Goal: Navigation & Orientation: Find specific page/section

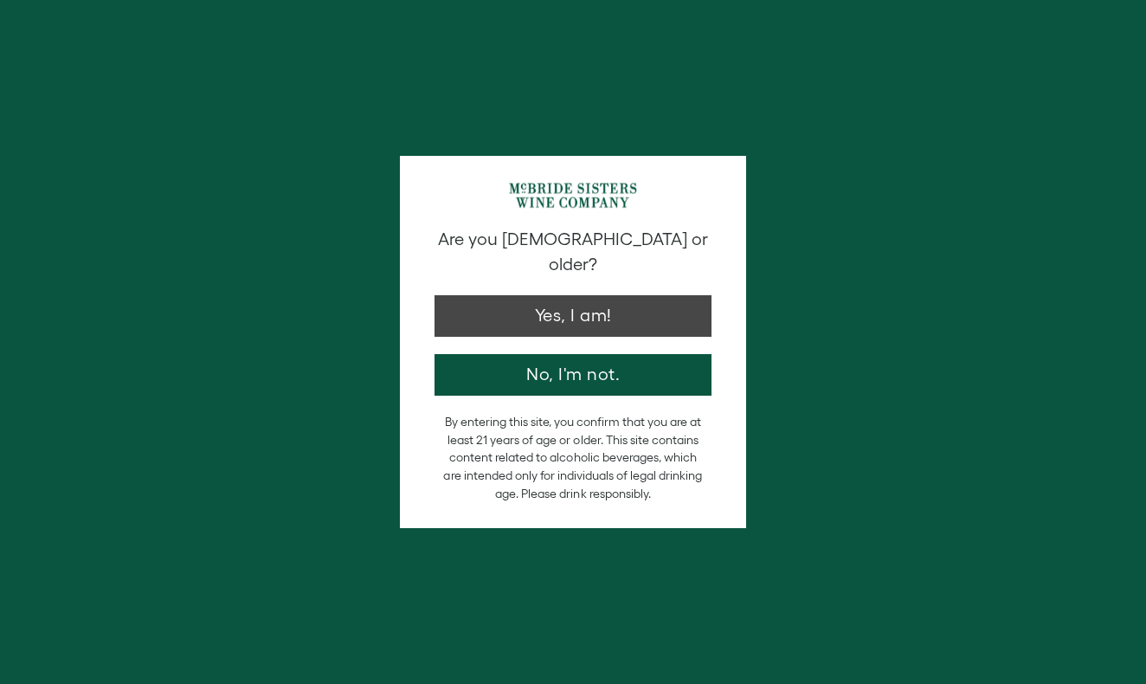
click at [600, 295] on button "Yes, I am!" at bounding box center [572, 316] width 277 height 42
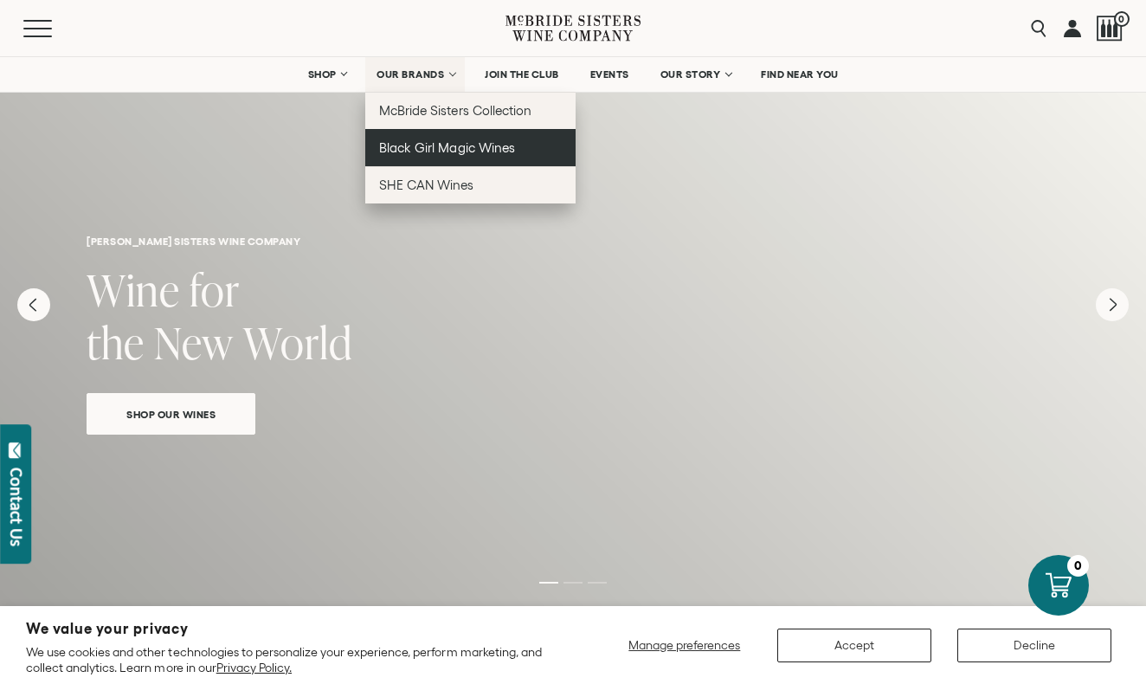
click at [465, 143] on span "Black Girl Magic Wines" at bounding box center [446, 147] width 135 height 15
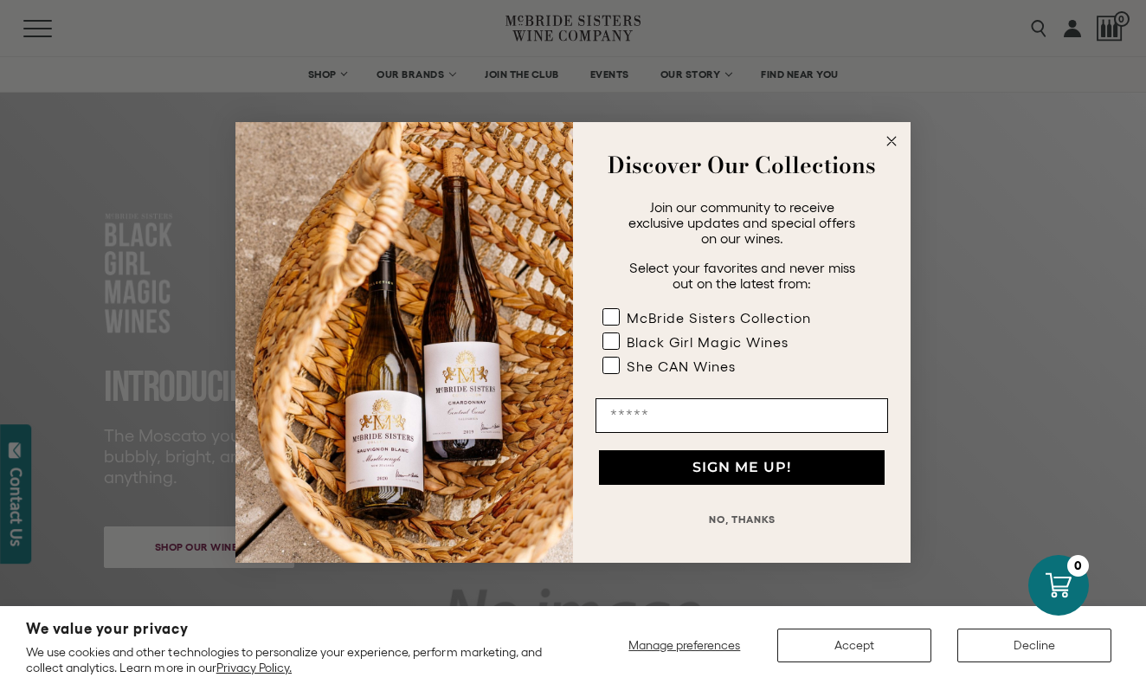
click at [889, 137] on circle "Close dialog" at bounding box center [892, 141] width 20 height 20
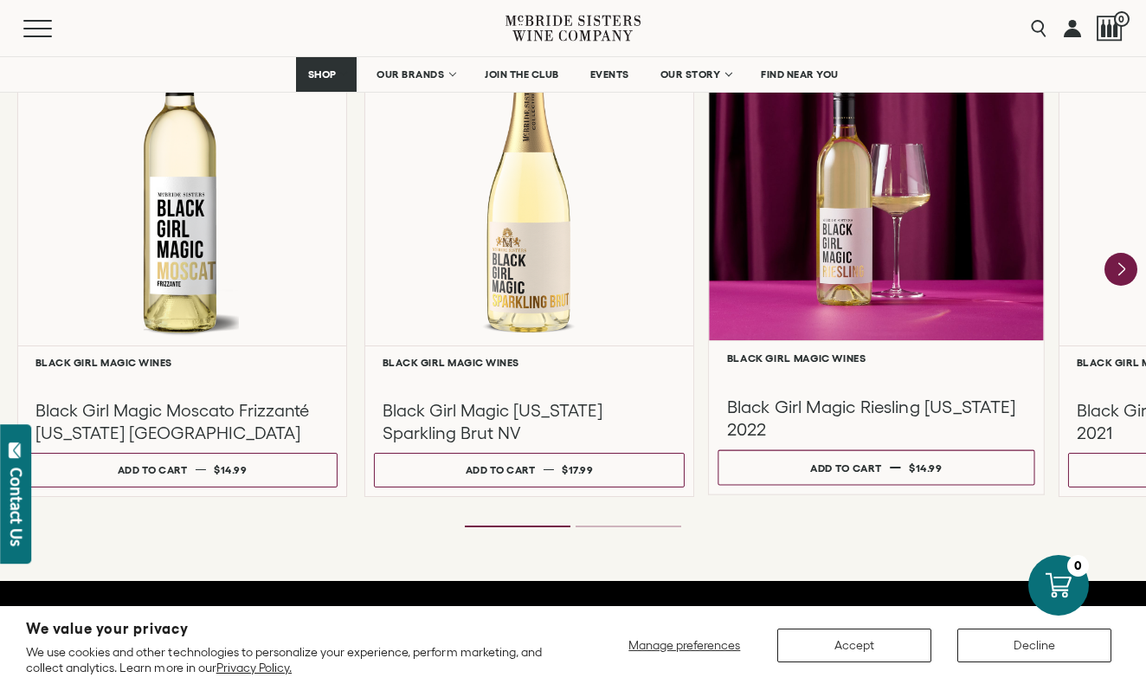
scroll to position [1606, 0]
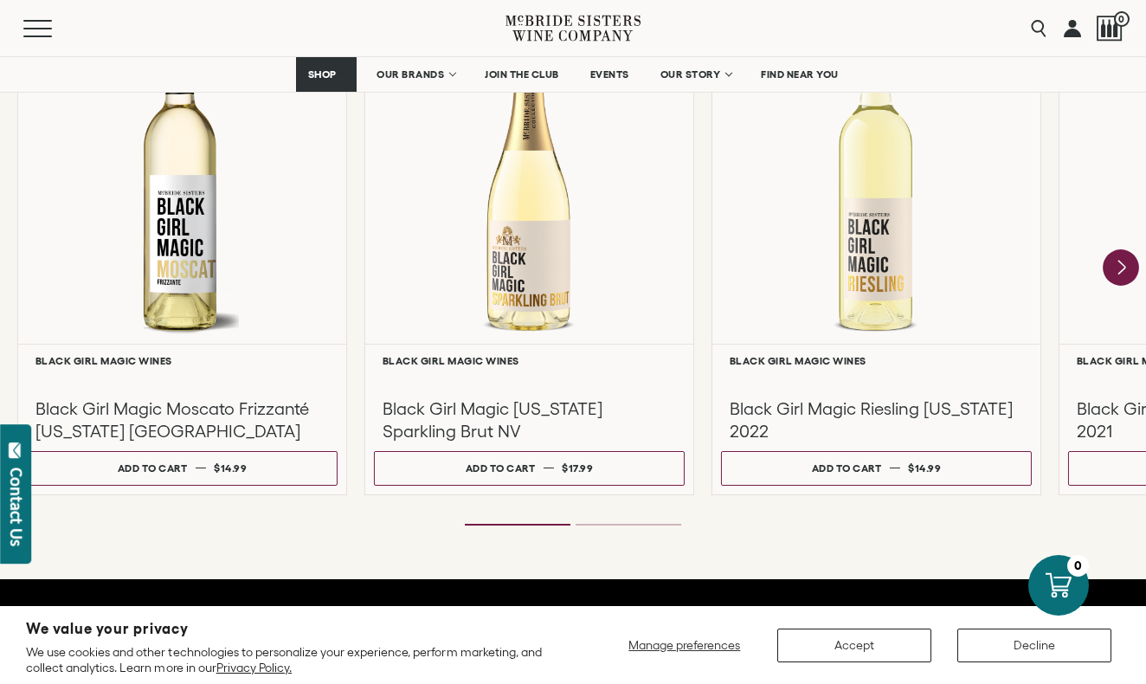
click at [1118, 269] on icon "Next" at bounding box center [1121, 267] width 36 height 36
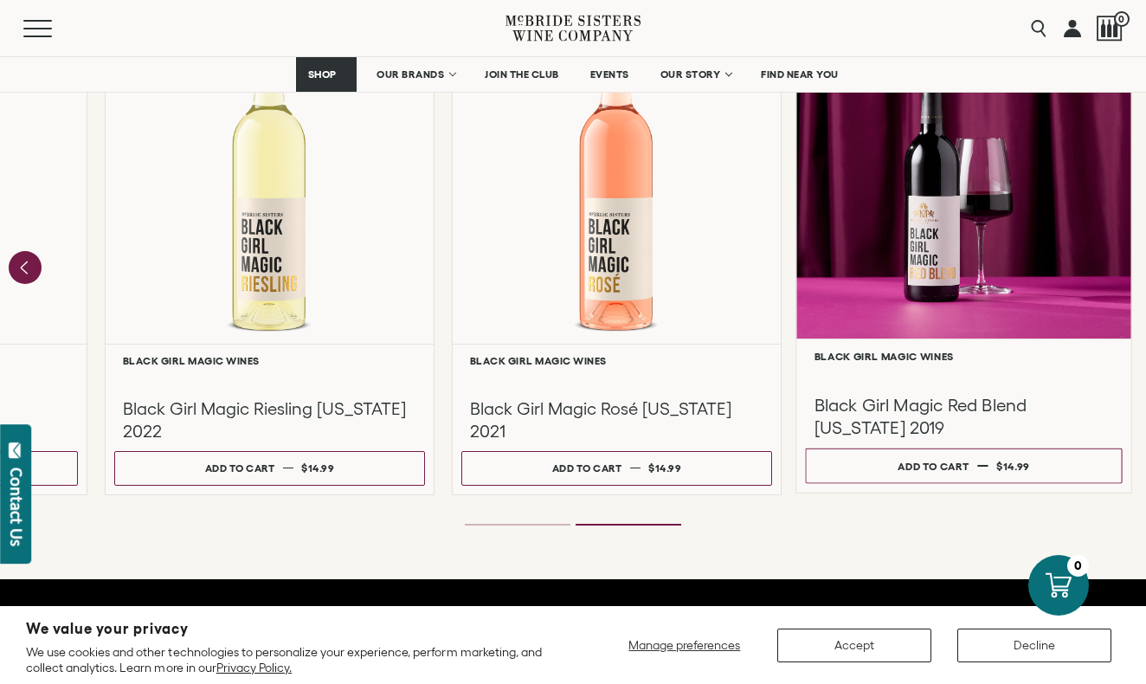
click at [968, 406] on h3 "Black Girl Magic Red Blend [US_STATE] 2019" at bounding box center [963, 416] width 299 height 46
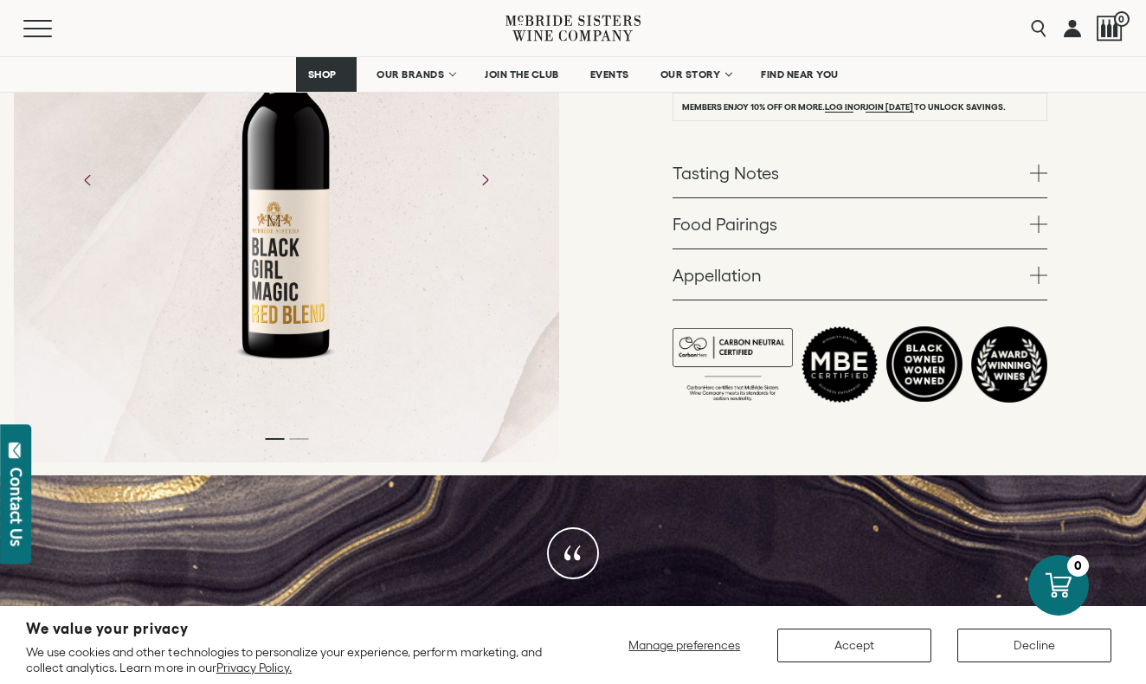
scroll to position [595, 0]
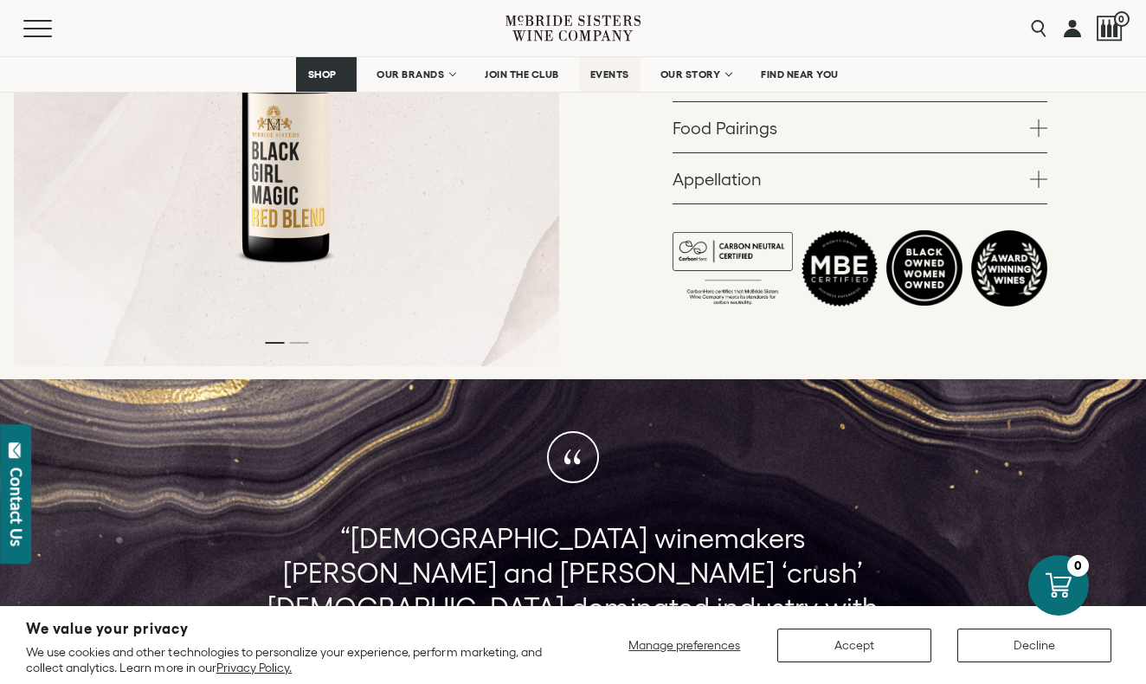
click at [618, 77] on span "EVENTS" at bounding box center [609, 74] width 39 height 12
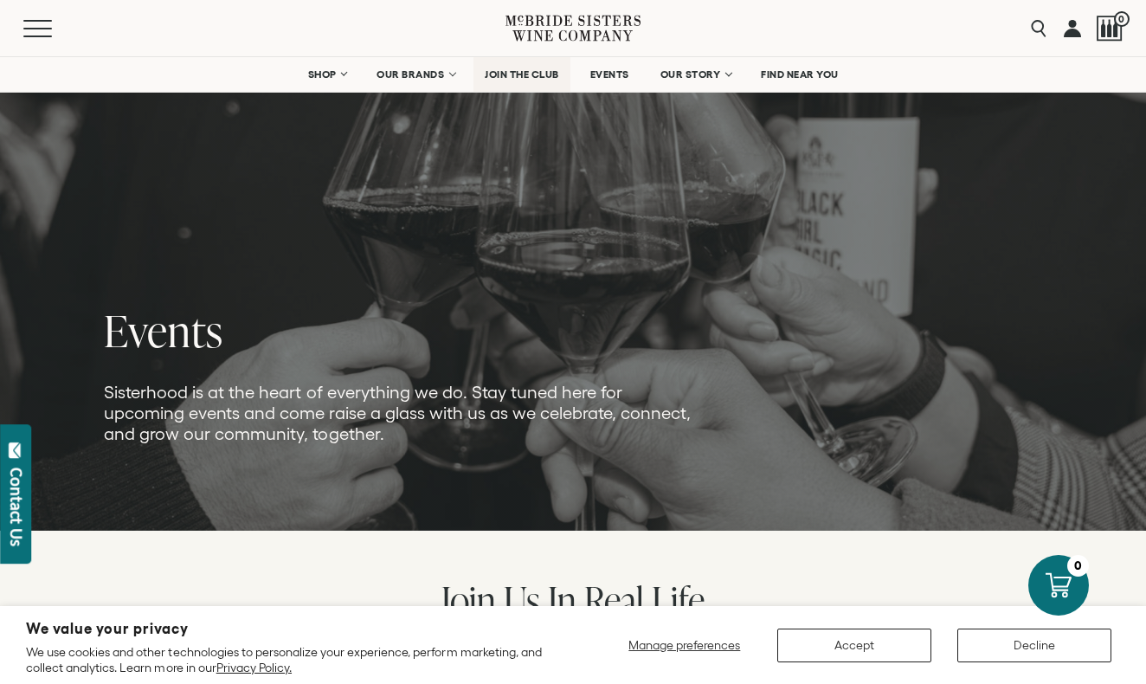
click at [528, 73] on span "JOIN THE CLUB" at bounding box center [522, 74] width 74 height 12
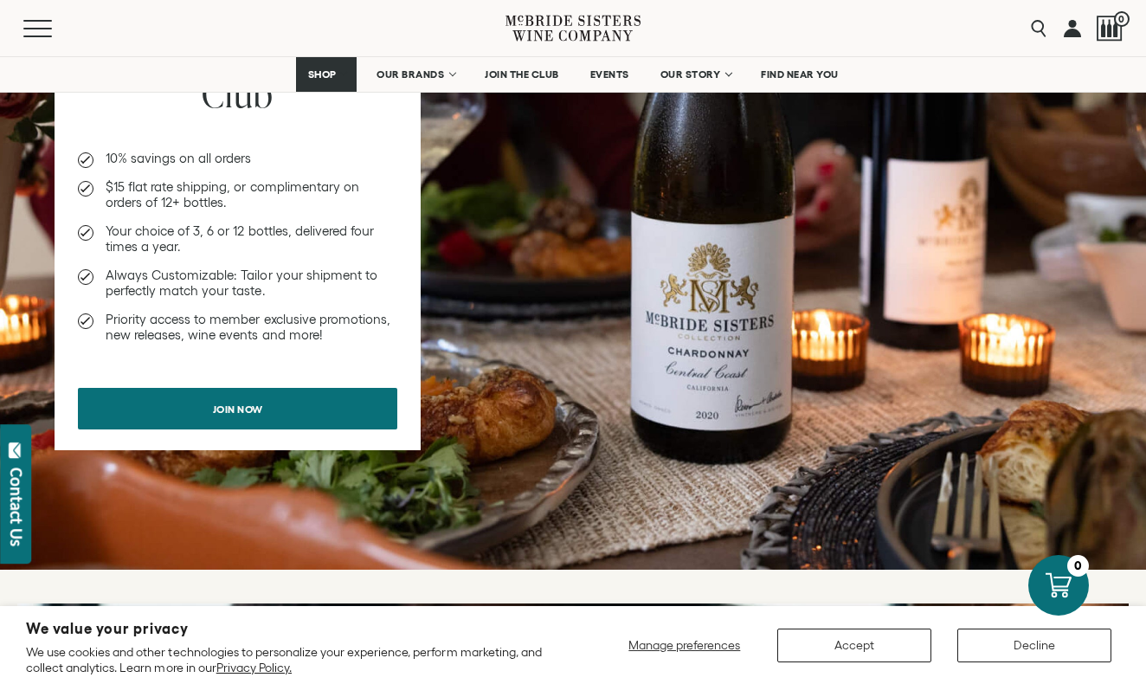
scroll to position [1179, 0]
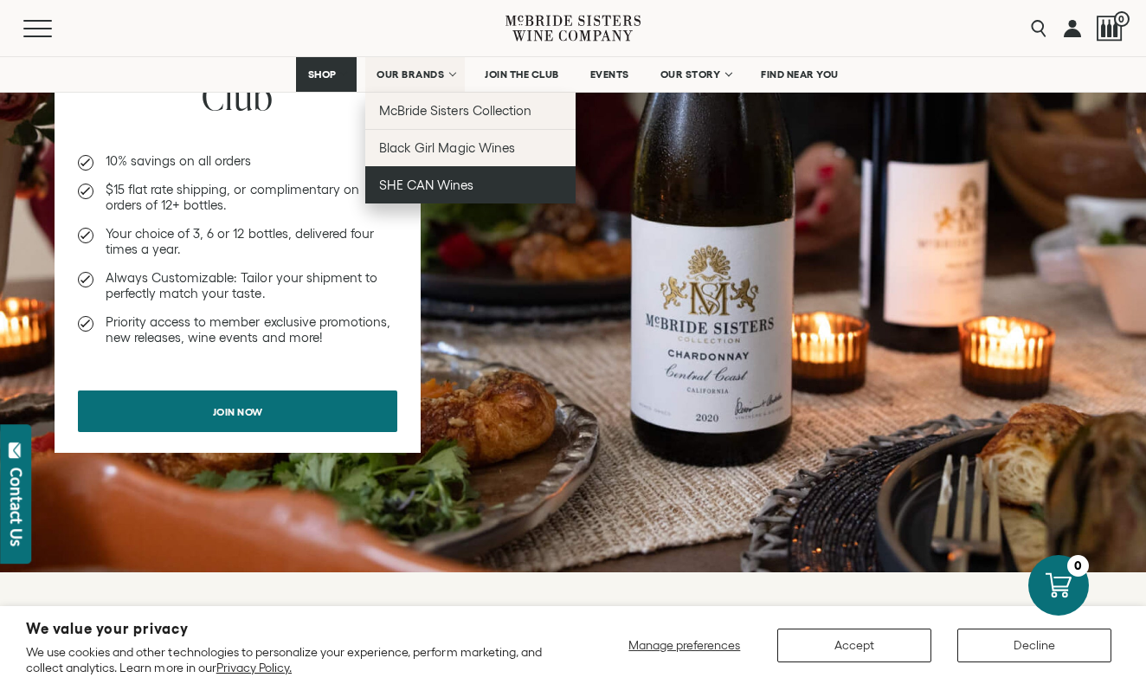
click at [441, 191] on span "SHE CAN Wines" at bounding box center [426, 184] width 94 height 15
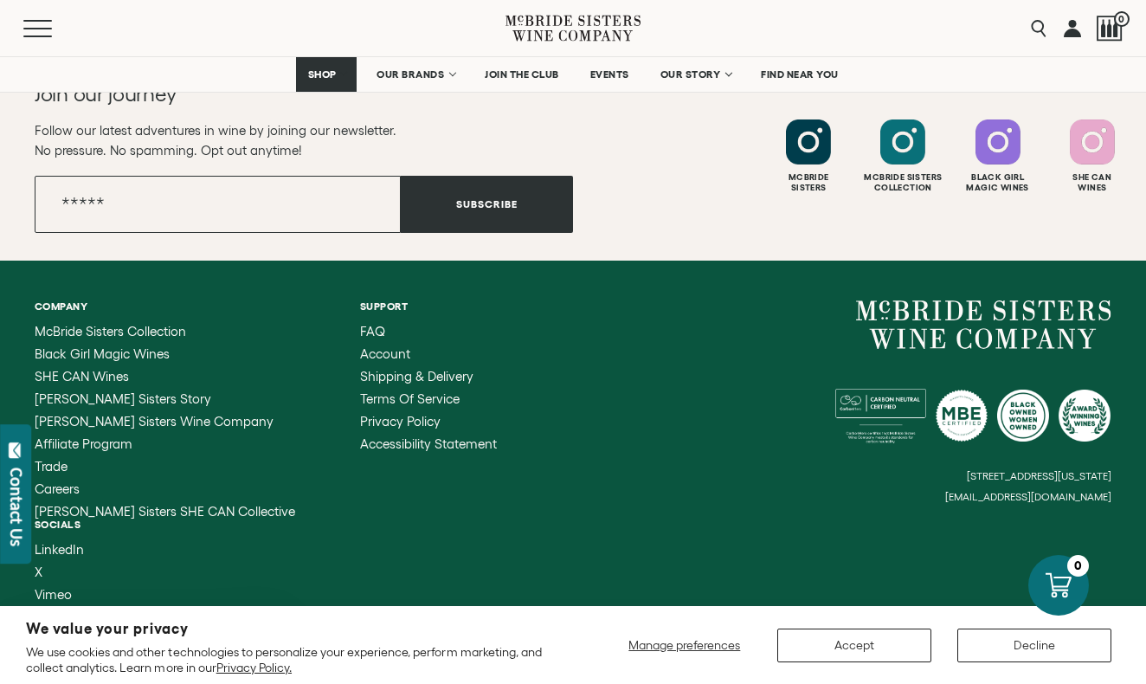
scroll to position [3741, 0]
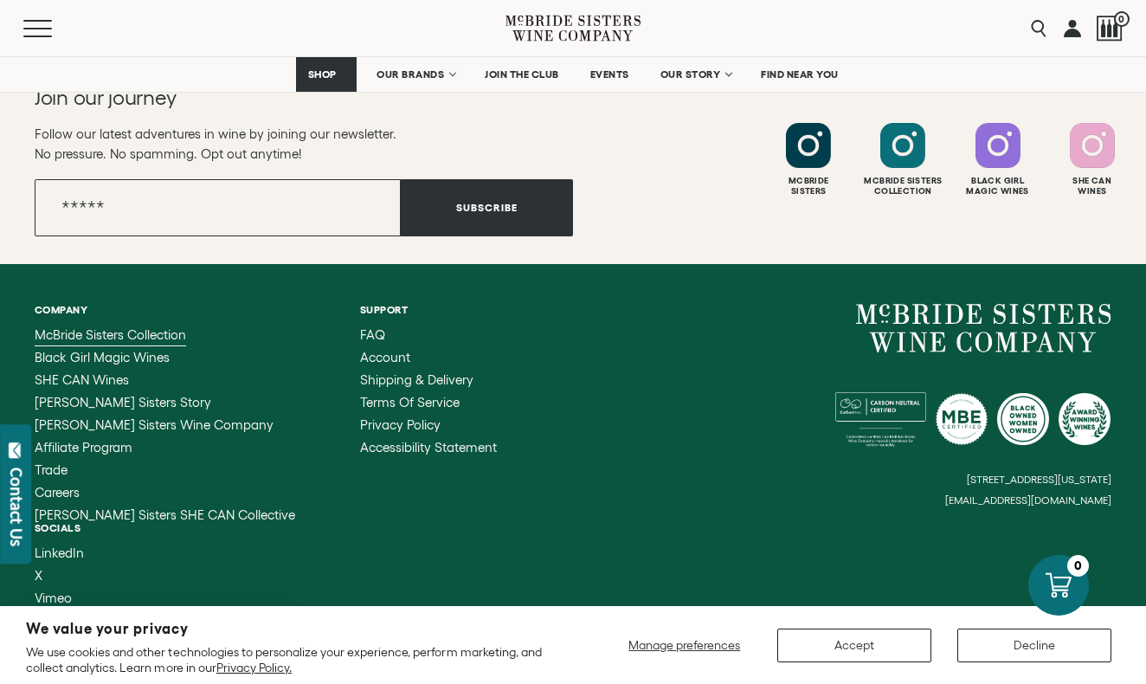
click at [184, 330] on span "McBride Sisters Collection" at bounding box center [110, 334] width 151 height 15
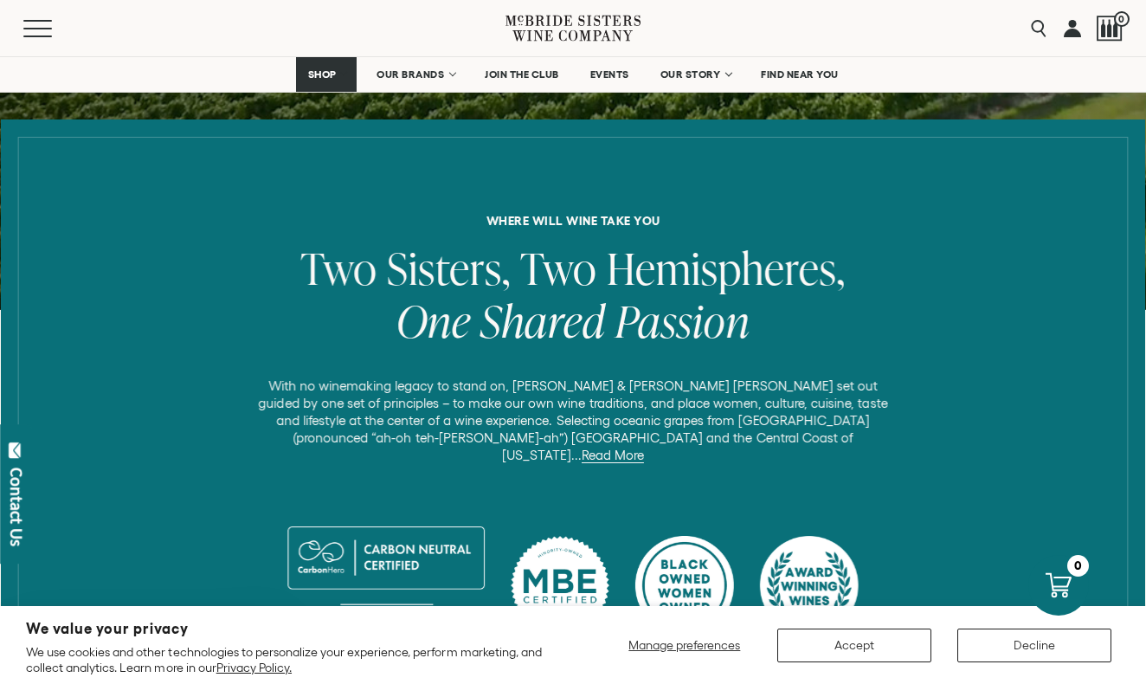
scroll to position [602, 0]
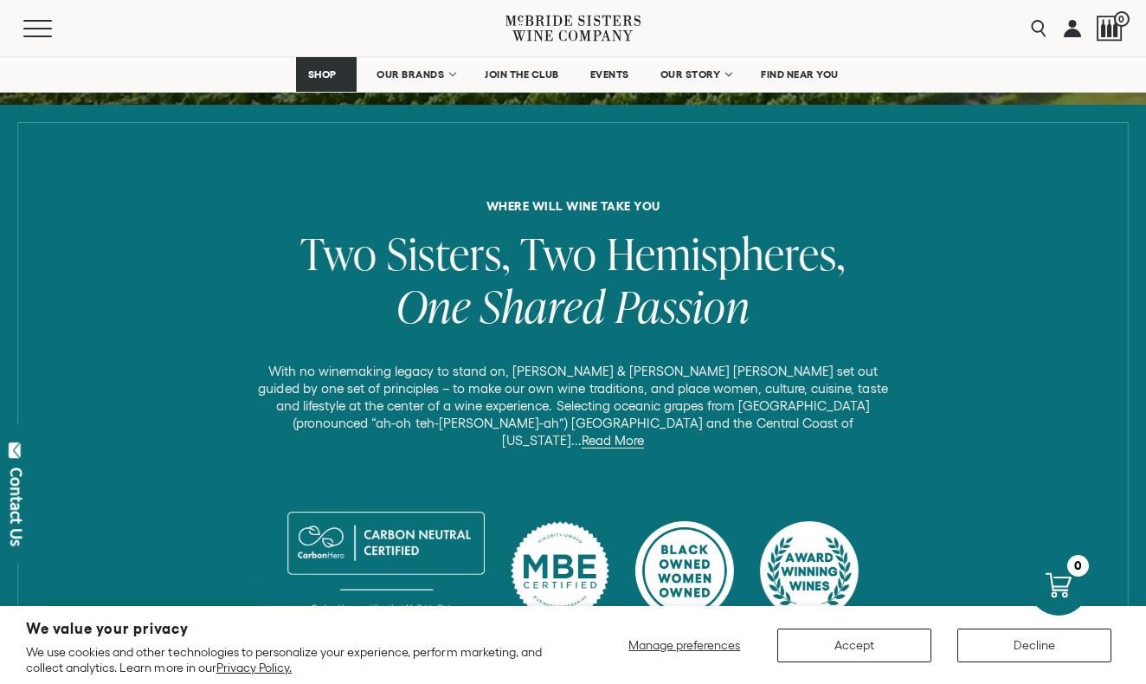
click at [644, 433] on link "Read More" at bounding box center [613, 441] width 62 height 16
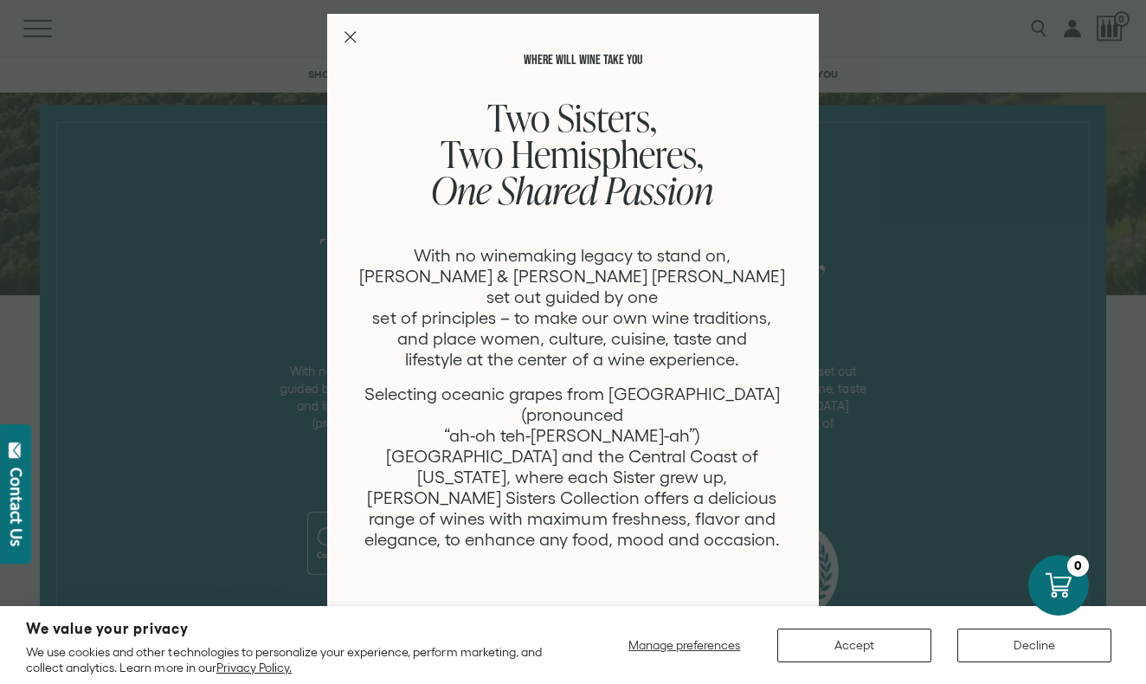
scroll to position [0, 0]
click at [350, 35] on icon "Close Modal" at bounding box center [350, 37] width 12 height 12
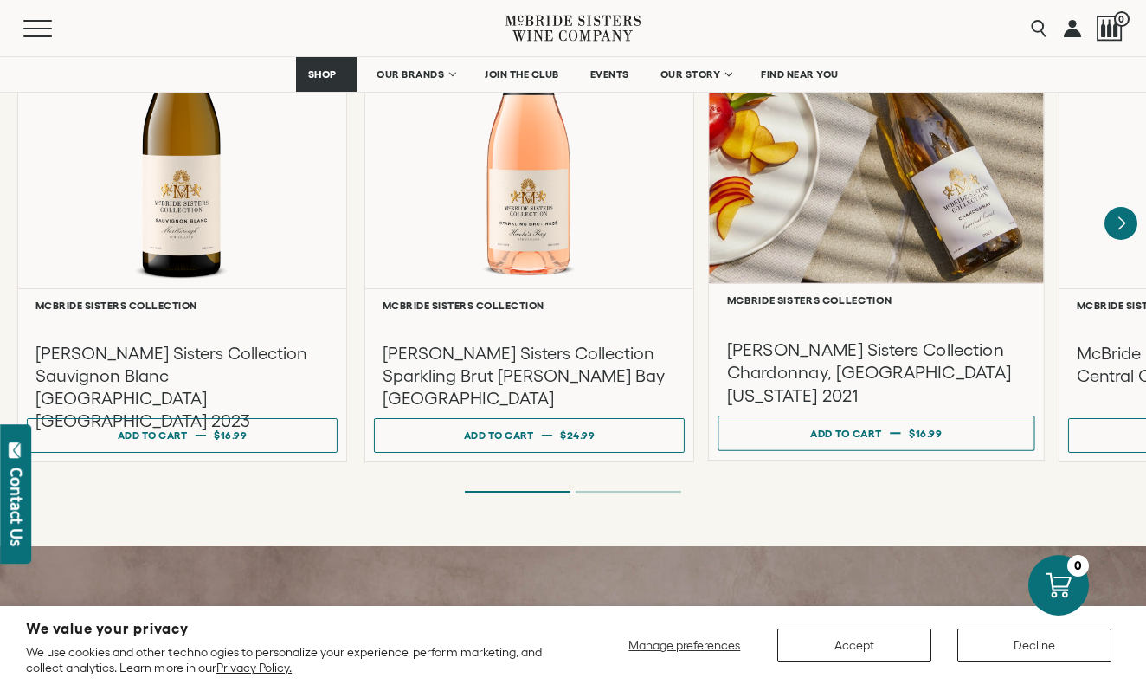
scroll to position [1613, 0]
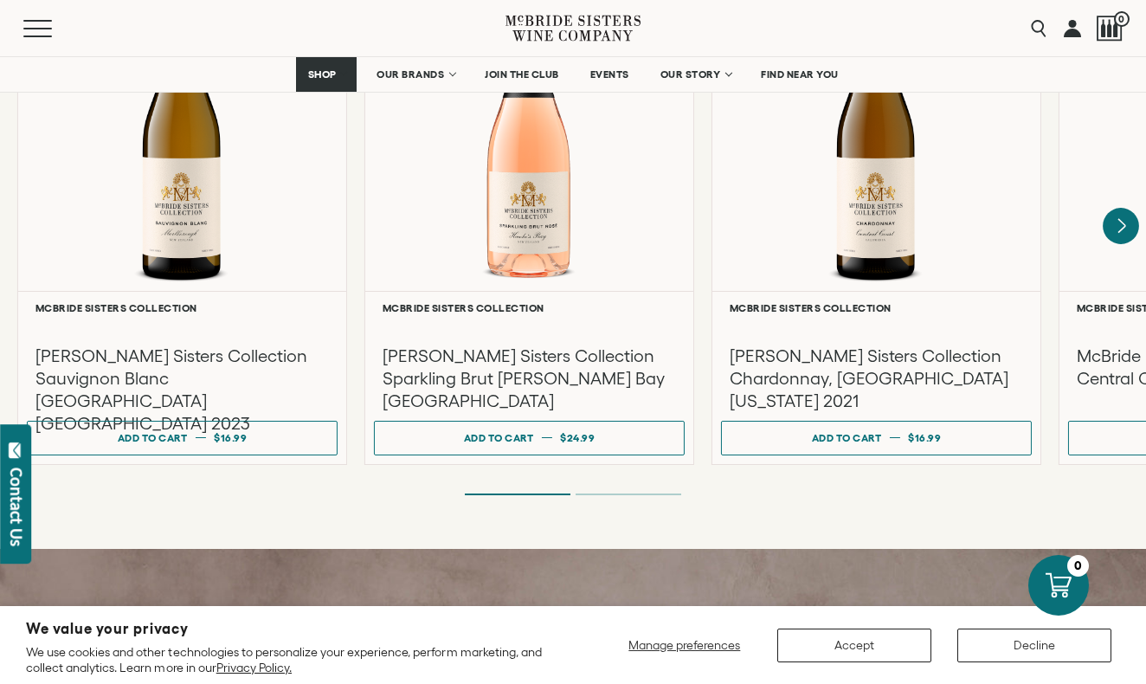
click at [1117, 208] on icon "Next" at bounding box center [1121, 226] width 36 height 36
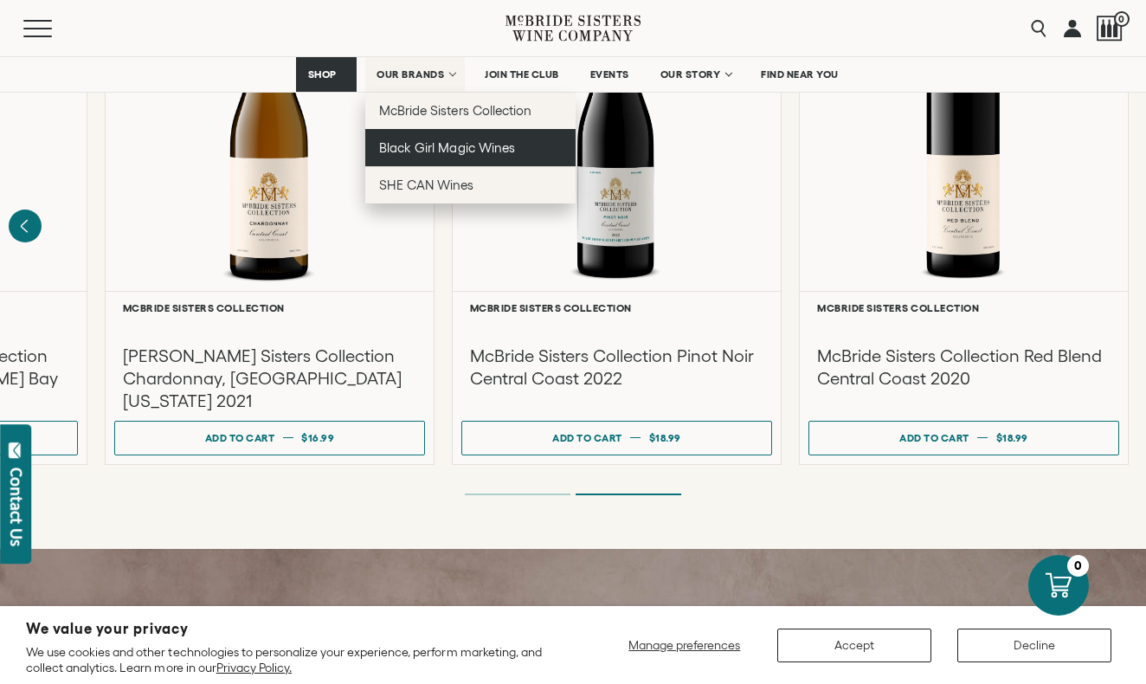
click at [471, 160] on link "Black Girl Magic Wines" at bounding box center [470, 147] width 210 height 37
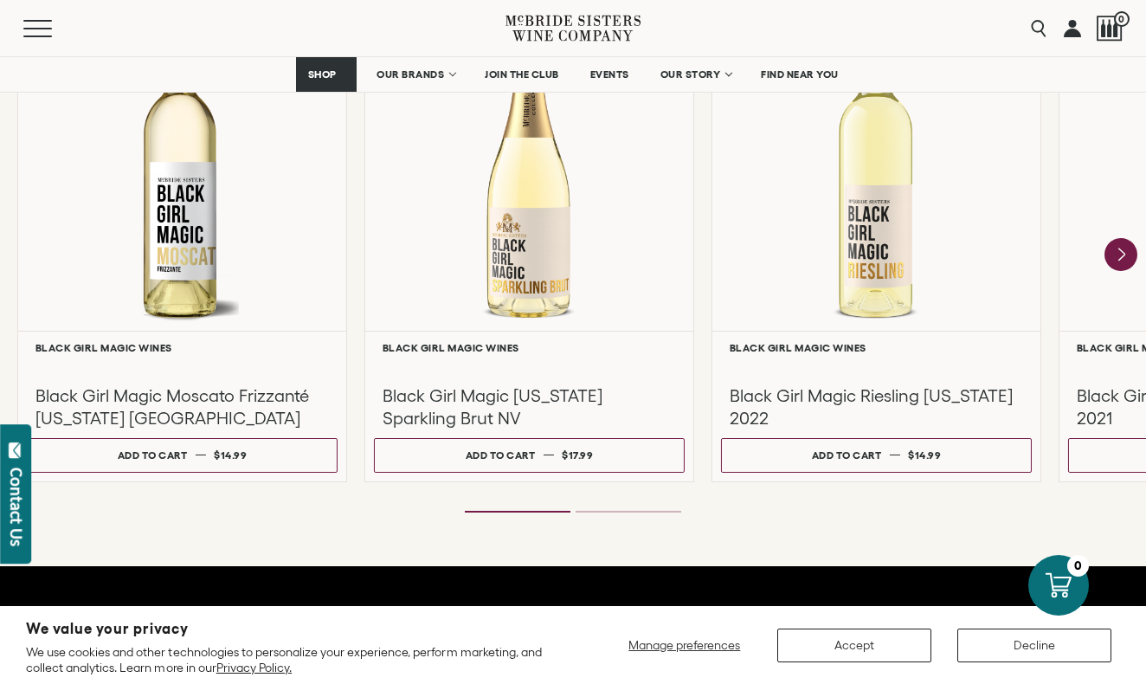
scroll to position [1620, 0]
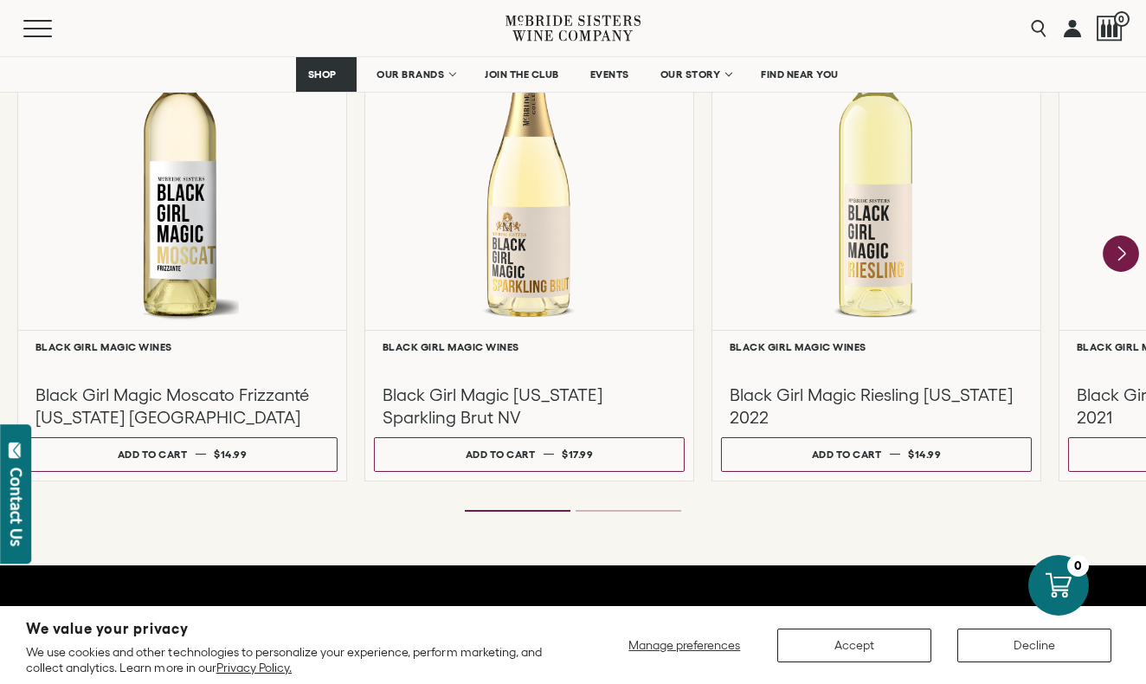
click at [1123, 246] on icon "Next" at bounding box center [1121, 253] width 36 height 36
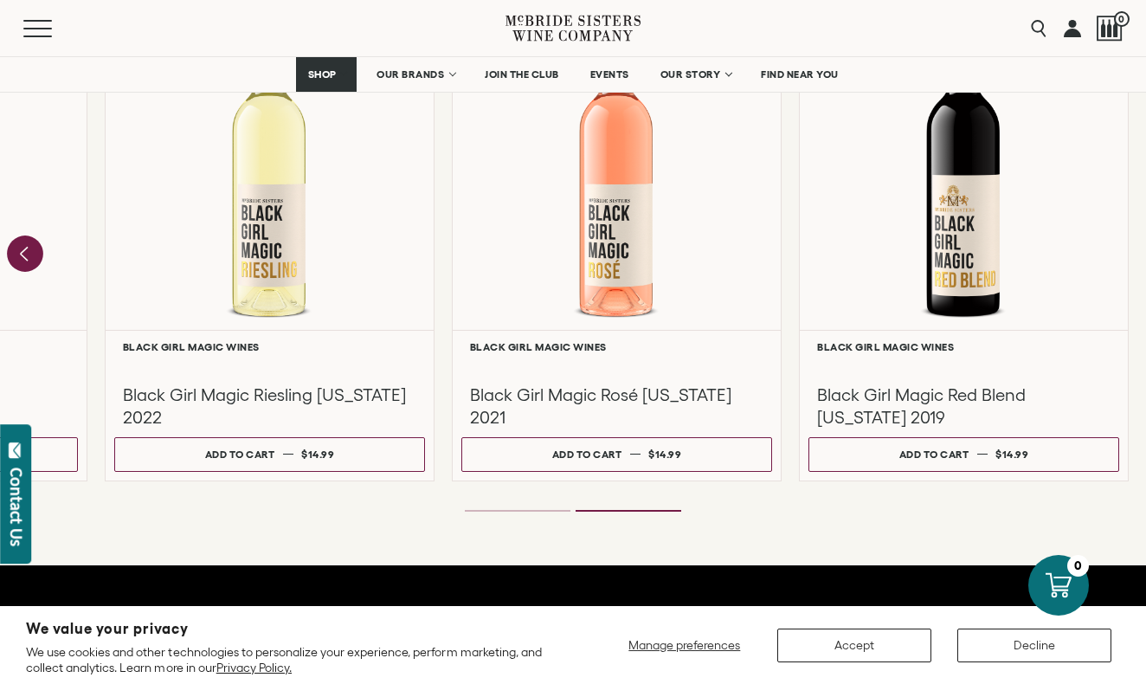
click at [28, 247] on icon "Previous" at bounding box center [24, 254] width 7 height 14
